Goal: Task Accomplishment & Management: Use online tool/utility

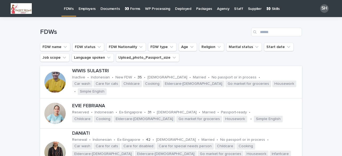
click at [267, 31] on input "Search" at bounding box center [276, 32] width 51 height 9
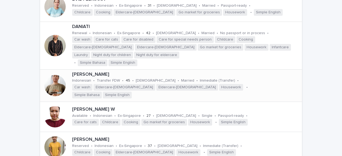
click at [53, 79] on div at bounding box center [54, 85] width 21 height 21
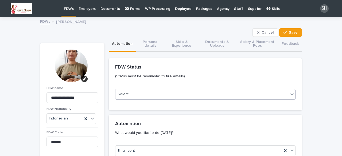
click at [141, 99] on div "Select..." at bounding box center [201, 94] width 173 height 9
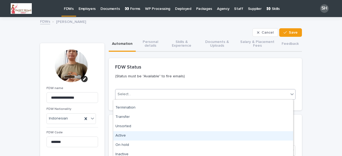
scroll to position [27, 0]
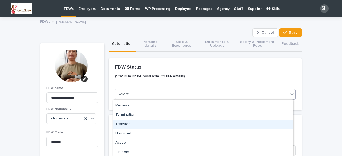
click at [131, 127] on div "Transfer" at bounding box center [203, 124] width 180 height 9
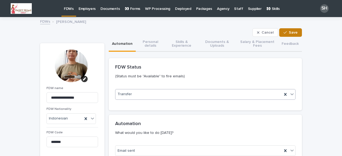
click at [285, 29] on button "Save" at bounding box center [290, 32] width 23 height 9
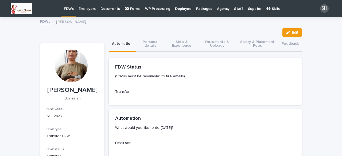
click at [69, 10] on p "FDWs" at bounding box center [69, 5] width 10 height 11
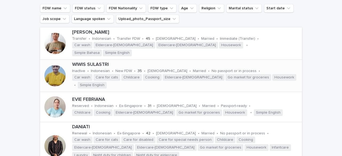
scroll to position [134, 0]
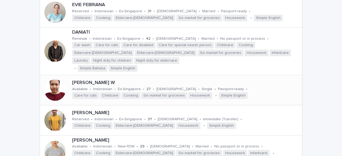
click at [58, 81] on div at bounding box center [54, 90] width 21 height 21
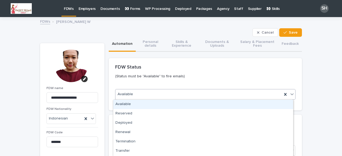
click at [127, 89] on div "Available" at bounding box center [205, 94] width 180 height 11
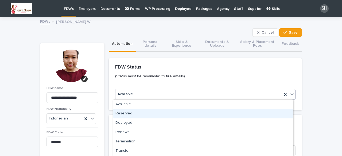
drag, startPoint x: 130, startPoint y: 108, endPoint x: 131, endPoint y: 115, distance: 6.5
click at [131, 115] on div "Reserved" at bounding box center [203, 113] width 180 height 9
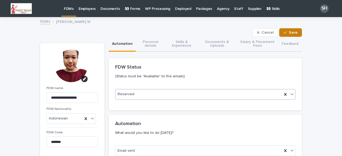
click at [289, 31] on span "Save" at bounding box center [293, 33] width 9 height 4
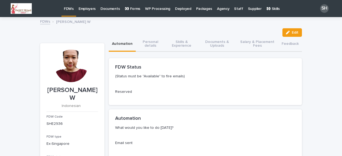
click at [69, 10] on p "FDWs" at bounding box center [69, 5] width 10 height 11
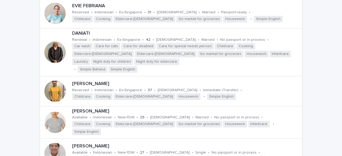
scroll to position [187, 0]
